Goal: Communication & Community: Ask a question

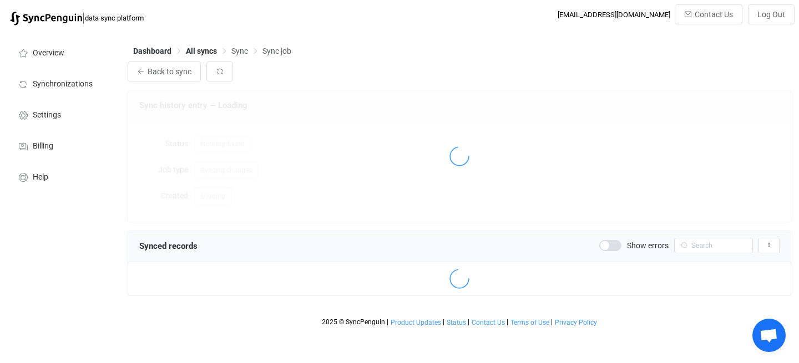
scroll to position [1341, 0]
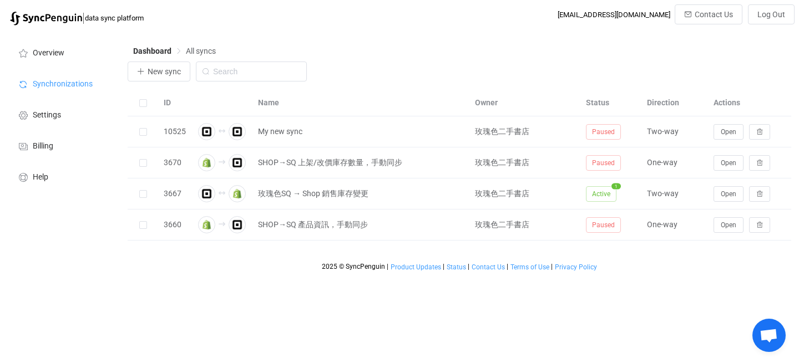
click at [767, 325] on span "Open chat" at bounding box center [768, 335] width 33 height 33
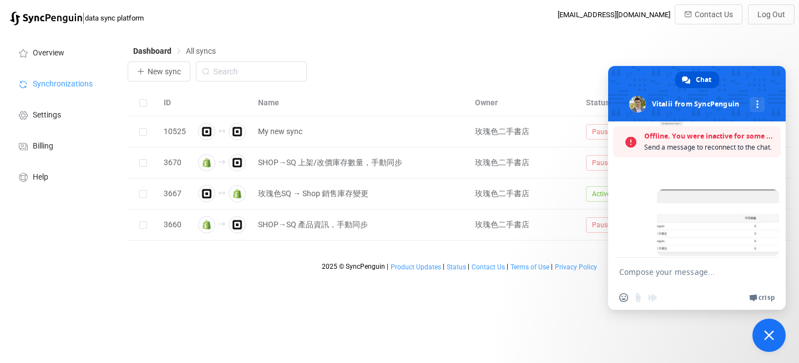
scroll to position [1377, 0]
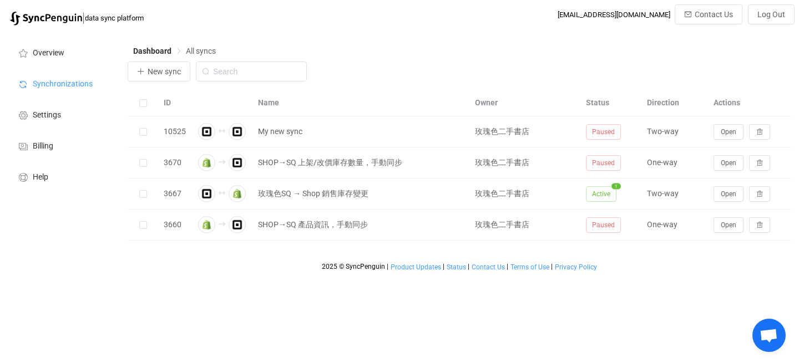
scroll to position [1341, 0]
click at [773, 331] on span "Open chat" at bounding box center [769, 337] width 18 height 16
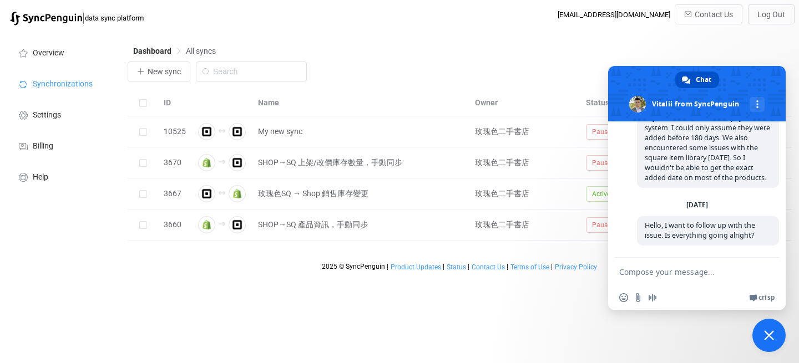
click at [700, 79] on span "Chat" at bounding box center [704, 80] width 16 height 17
